Goal: Task Accomplishment & Management: Manage account settings

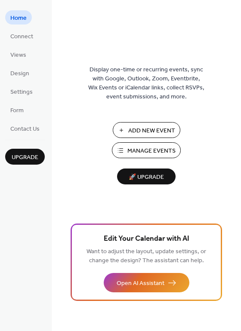
click at [148, 147] on span "Manage Events" at bounding box center [151, 151] width 48 height 9
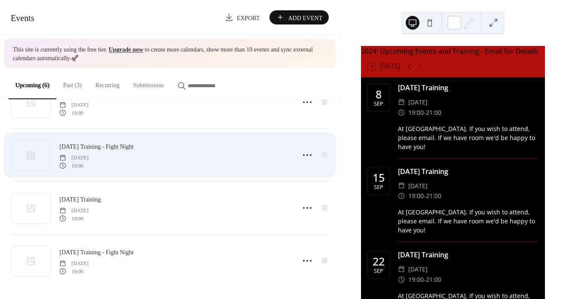
scroll to position [143, 0]
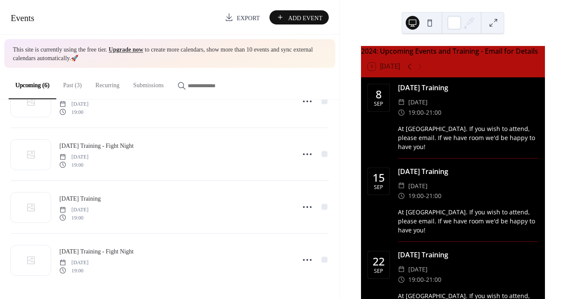
click at [74, 86] on button "Past (3)" at bounding box center [72, 83] width 32 height 31
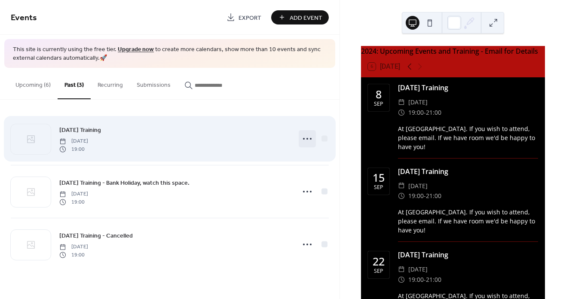
click at [307, 140] on icon at bounding box center [307, 139] width 14 height 14
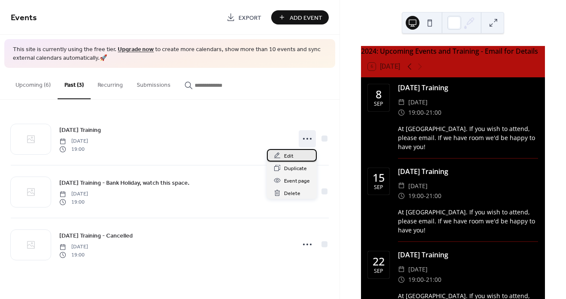
click at [287, 156] on span "Edit" at bounding box center [288, 156] width 9 height 9
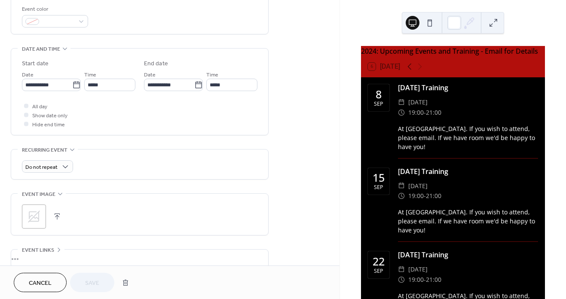
scroll to position [258, 0]
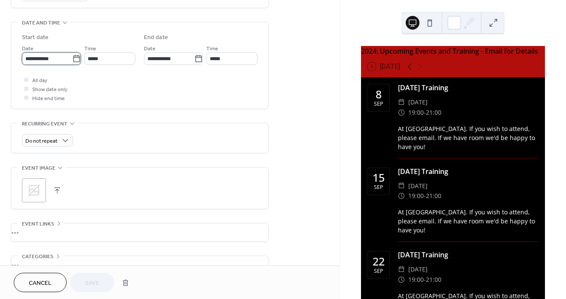
click at [52, 63] on input "**********" at bounding box center [47, 58] width 50 height 12
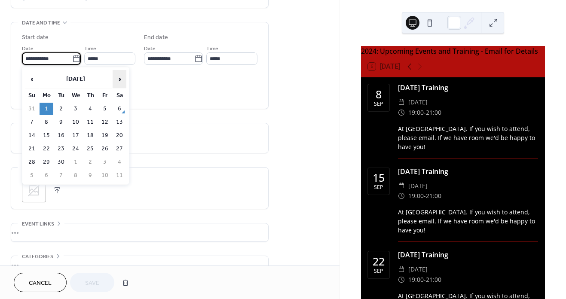
click at [120, 81] on span "›" at bounding box center [119, 78] width 13 height 17
click at [41, 134] on td "13" at bounding box center [47, 135] width 14 height 12
type input "**********"
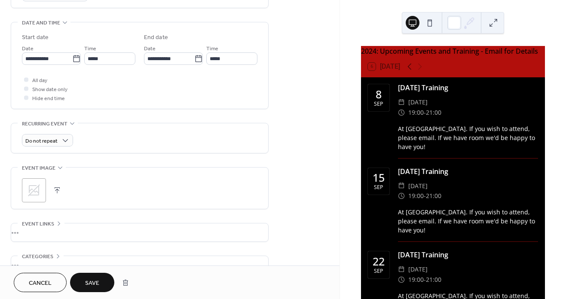
click at [98, 279] on span "Save" at bounding box center [92, 283] width 14 height 9
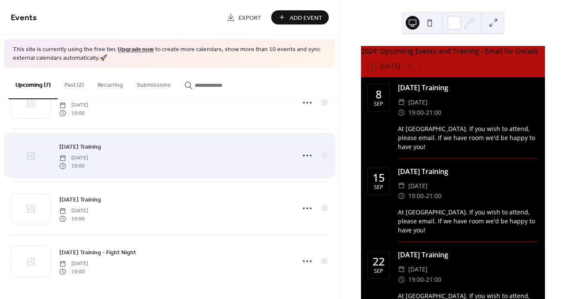
scroll to position [196, 0]
